Goal: Task Accomplishment & Management: Use online tool/utility

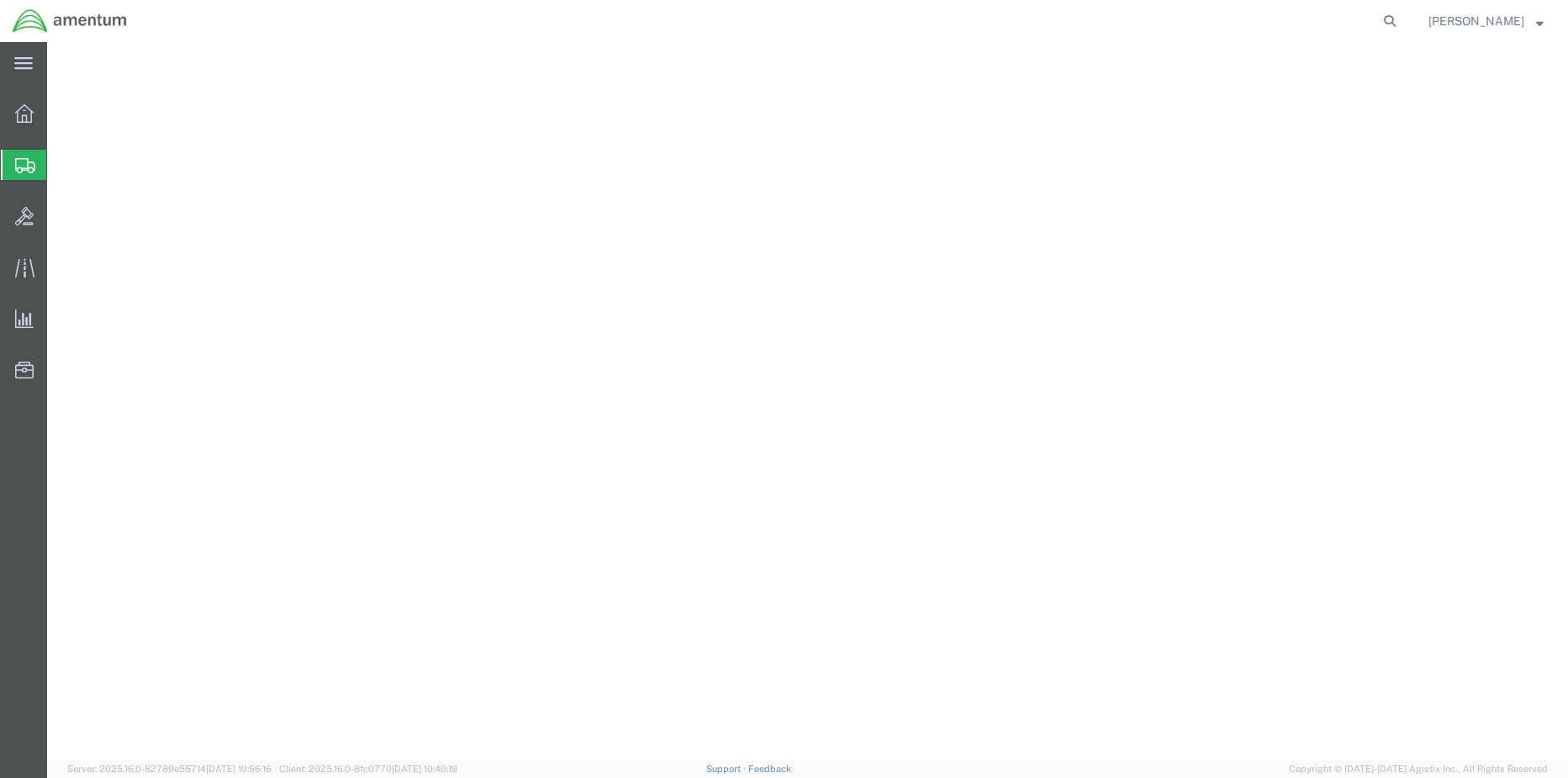
select select "CBOX"
select select "CM"
select select "KGS"
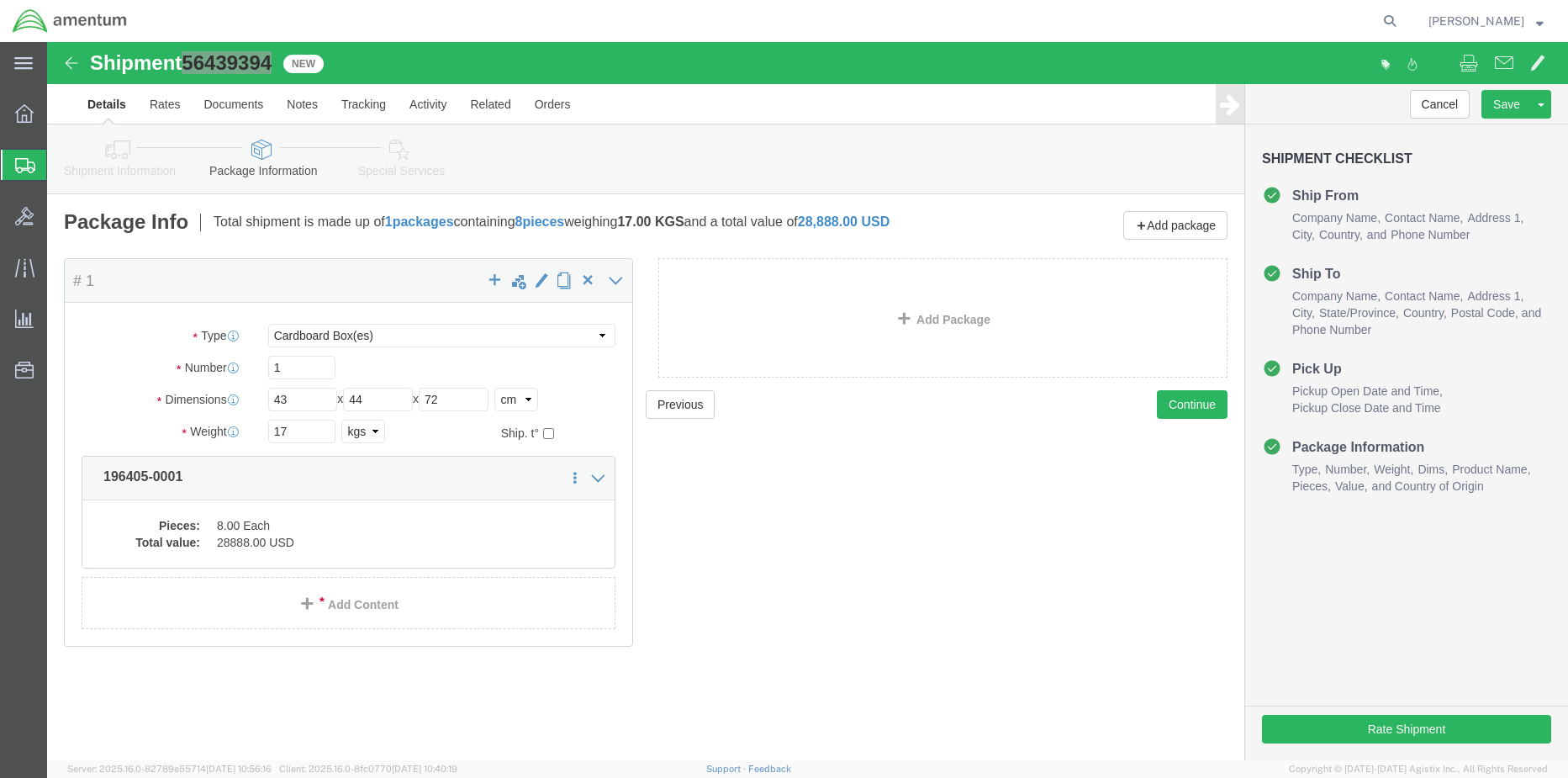
click at [10, 161] on div at bounding box center [24, 165] width 47 height 31
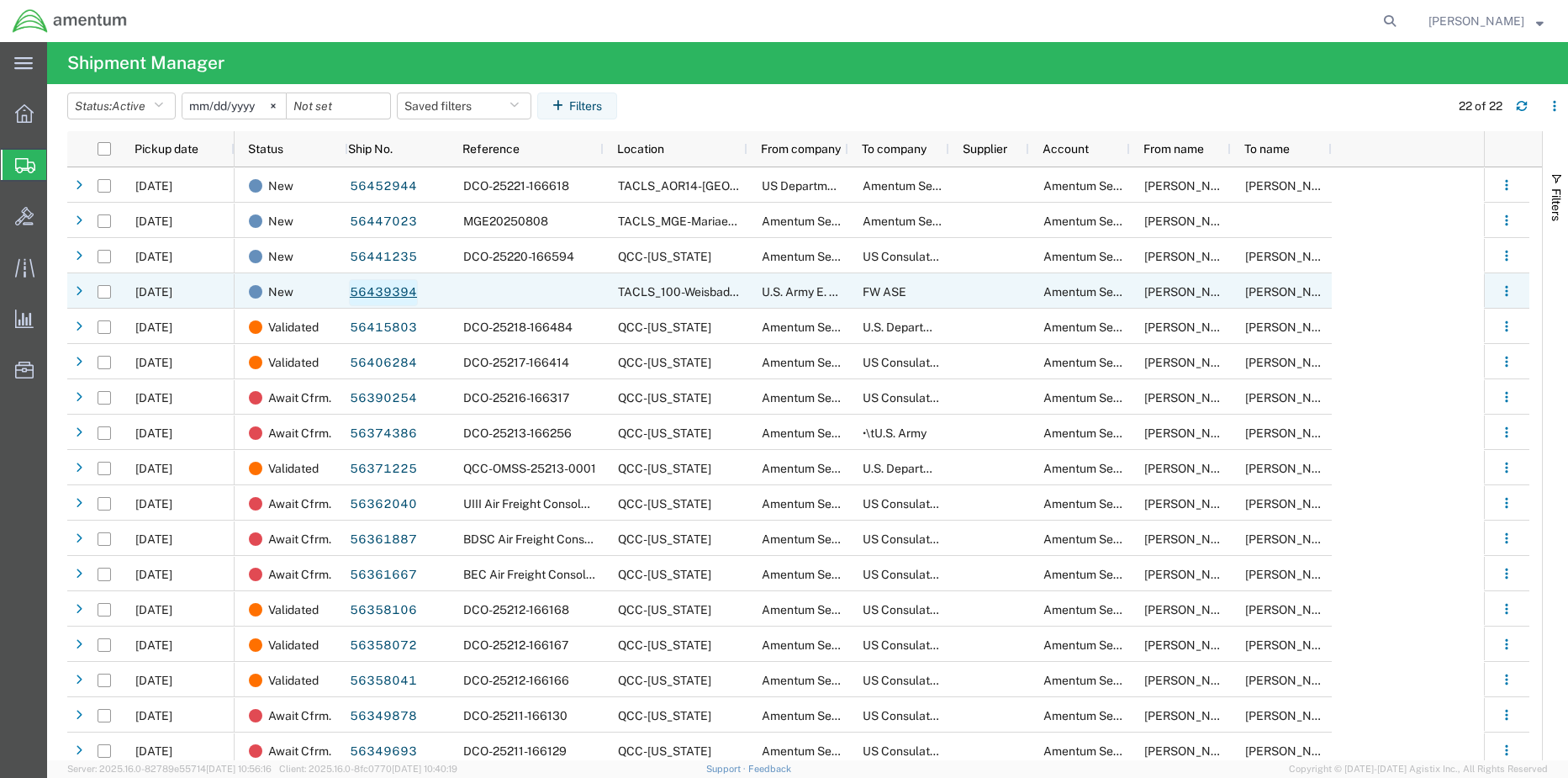
click at [379, 291] on link "56439394" at bounding box center [384, 293] width 69 height 27
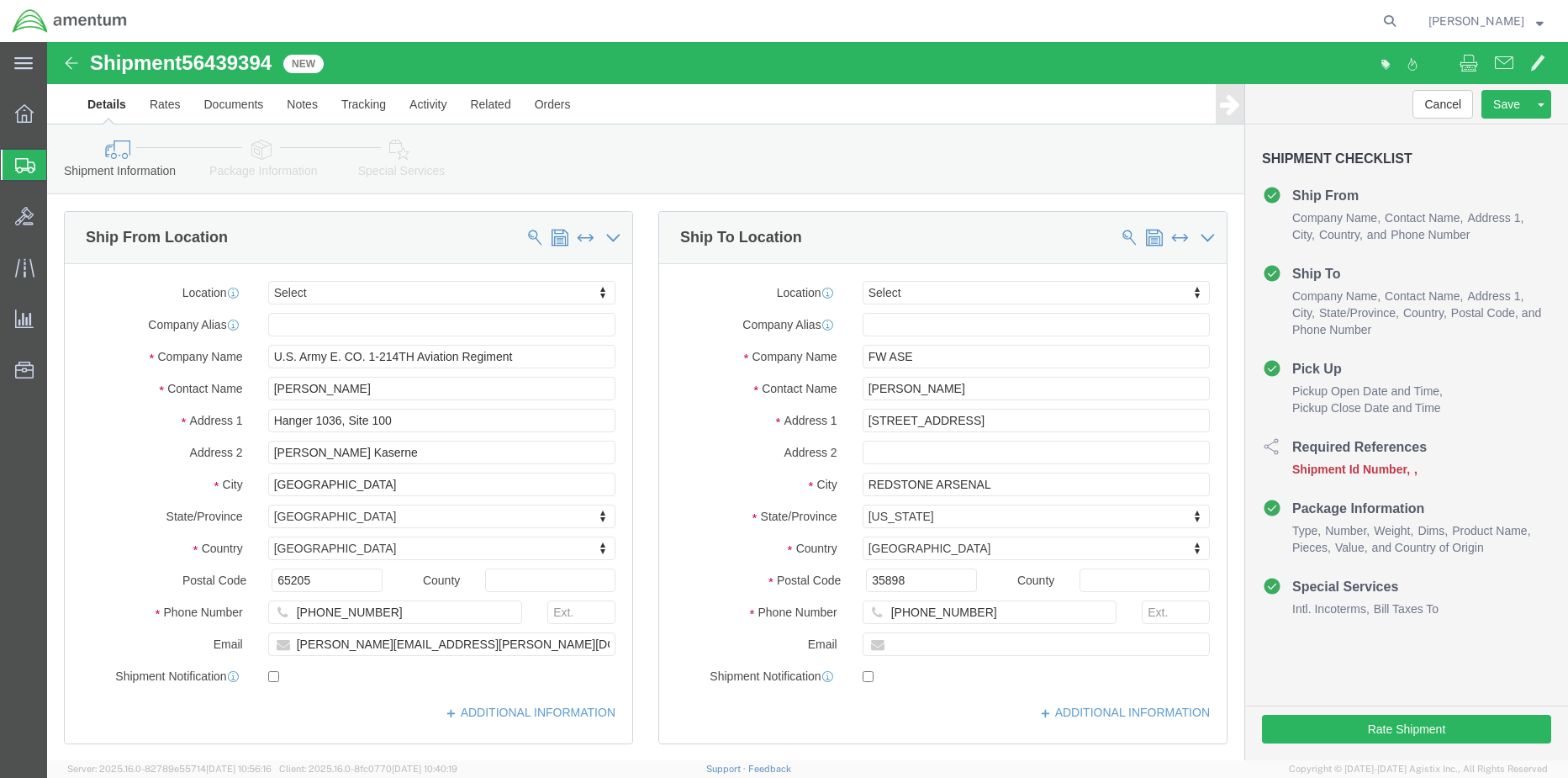
select select
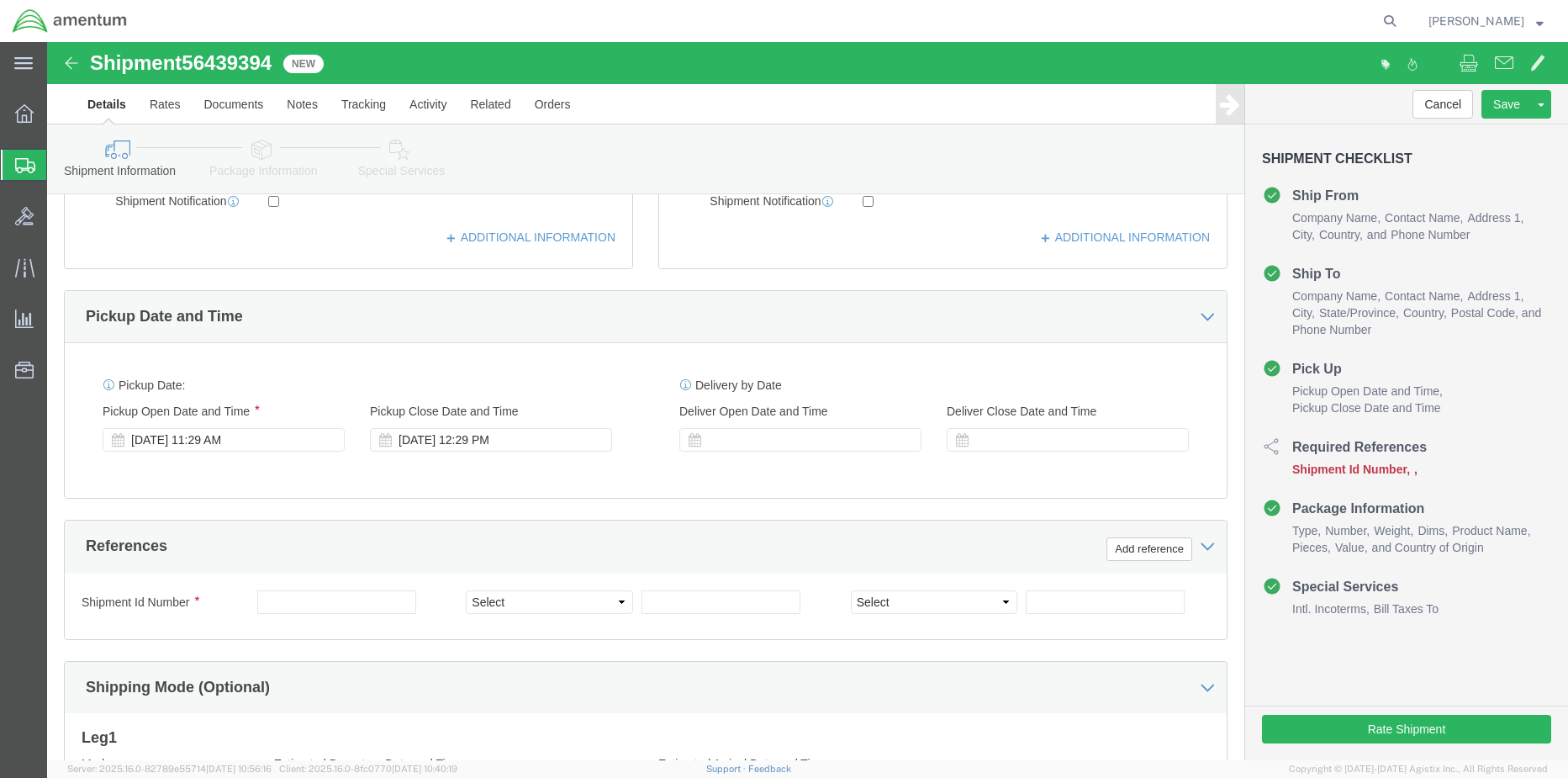
scroll to position [505, 0]
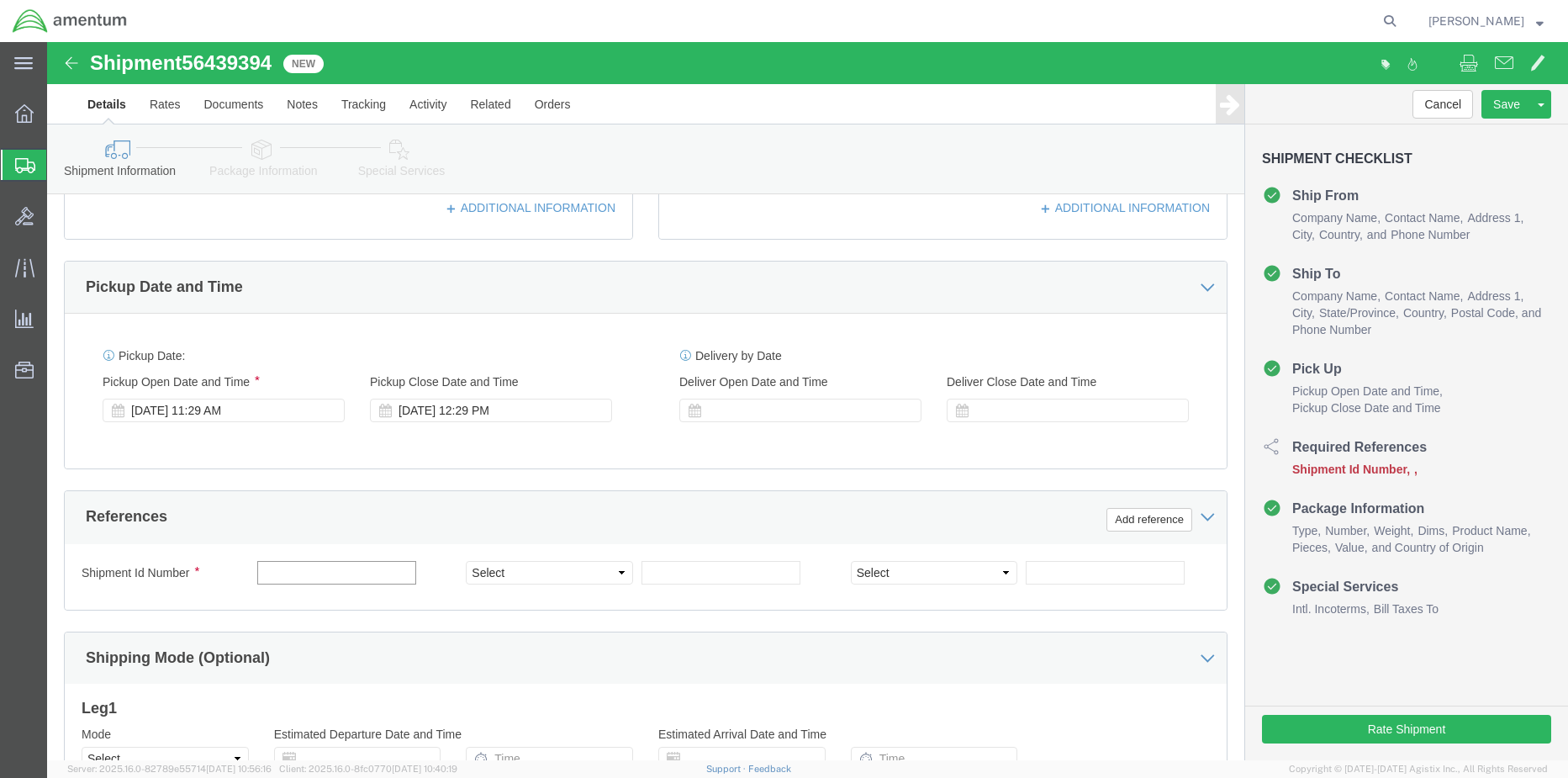
click input "text"
type input "4857.0.1002.00.00.00.000.FRE"
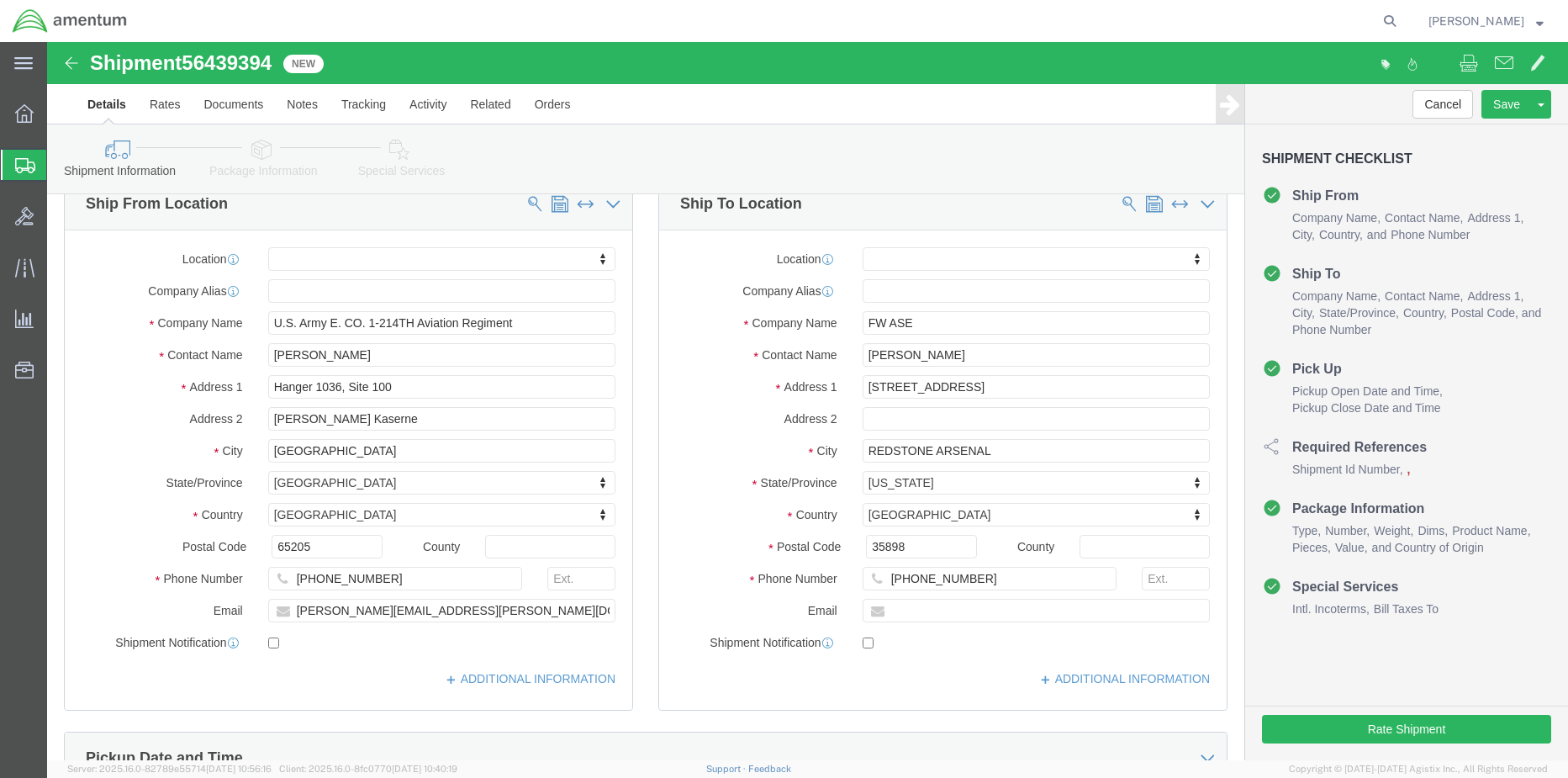
scroll to position [0, 0]
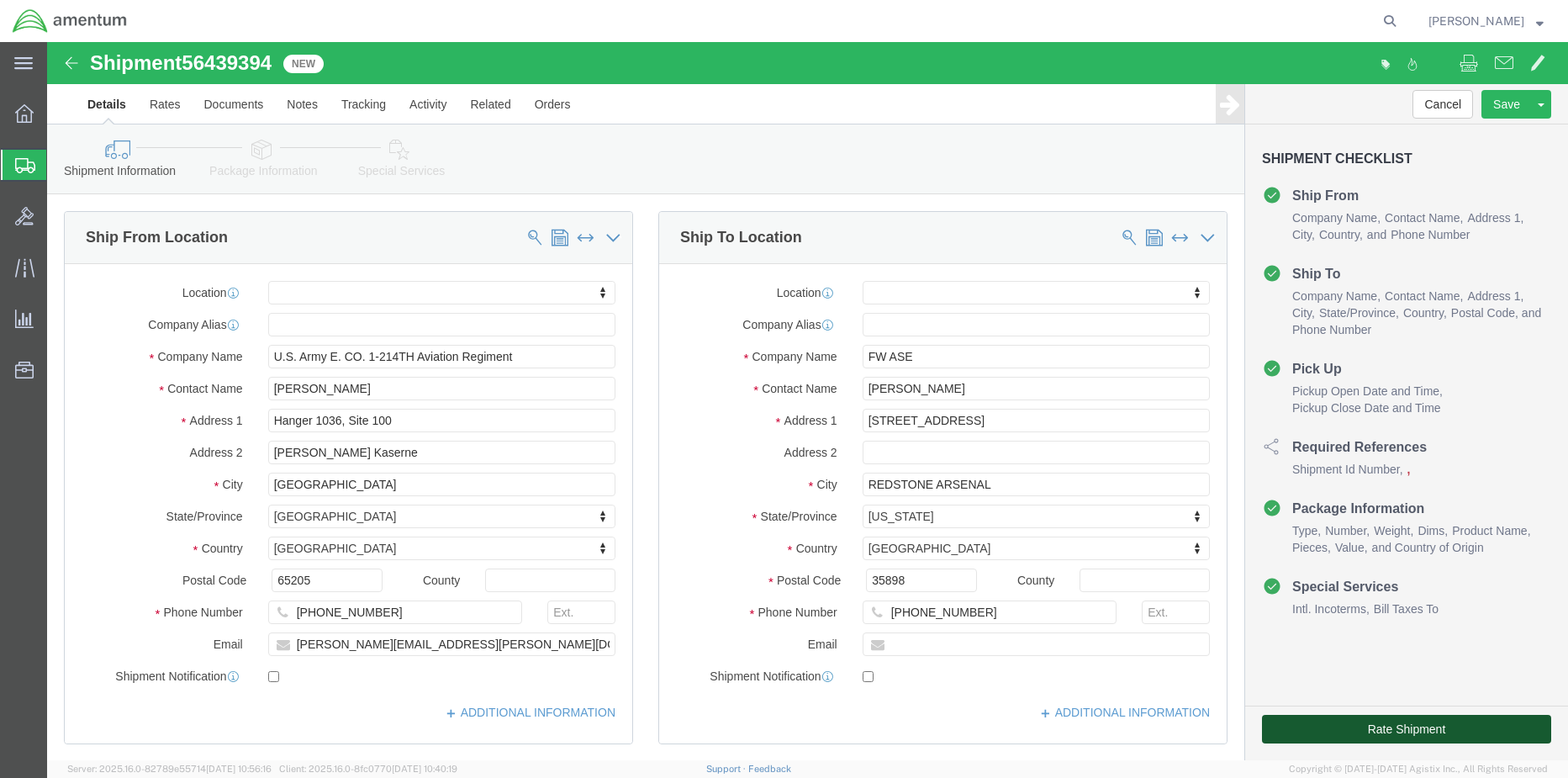
click button "Rate Shipment"
